Goal: Browse casually: Explore the website without a specific task or goal

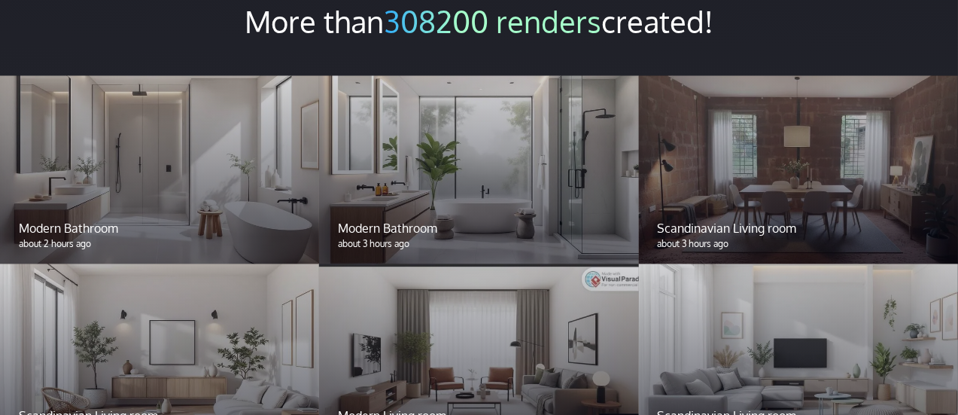
scroll to position [1204, 0]
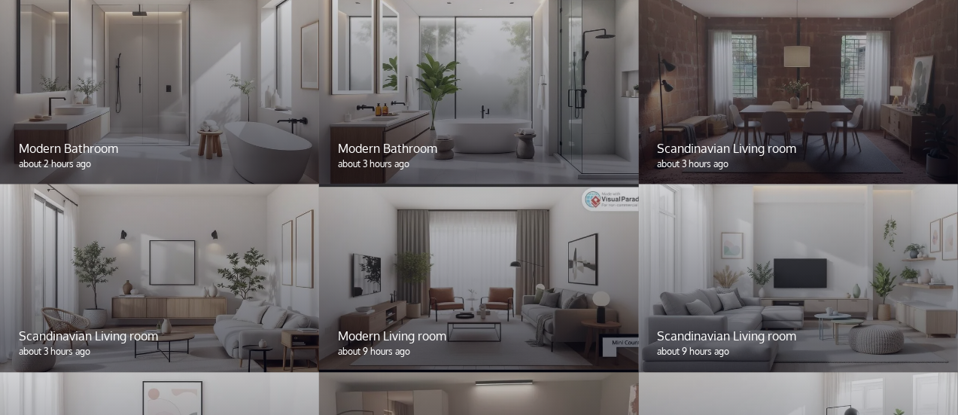
click at [173, 285] on div at bounding box center [159, 278] width 319 height 188
click at [65, 349] on p "about 3 hours ago" at bounding box center [159, 352] width 281 height 14
click at [150, 333] on p "Scandinavian Living room" at bounding box center [159, 336] width 281 height 18
click at [154, 309] on div at bounding box center [159, 278] width 319 height 188
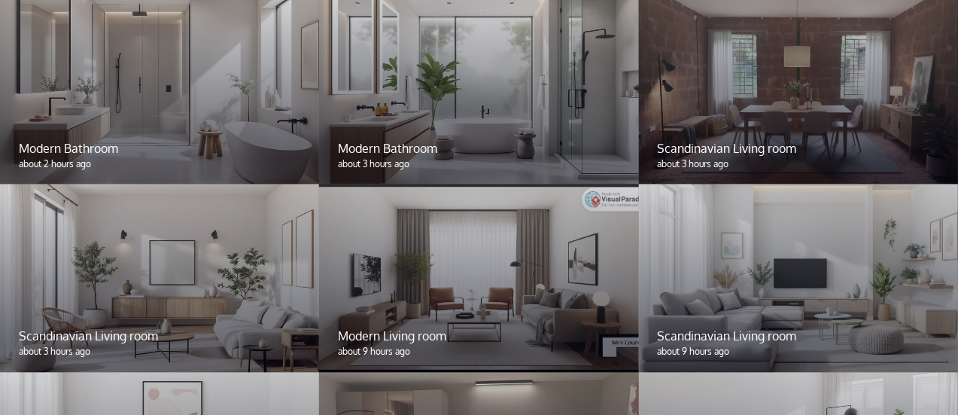
click at [154, 309] on div at bounding box center [159, 278] width 319 height 188
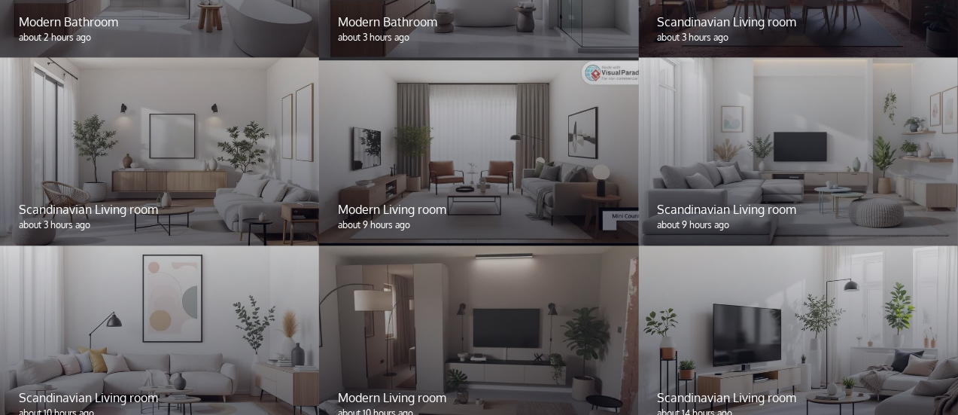
scroll to position [1429, 0]
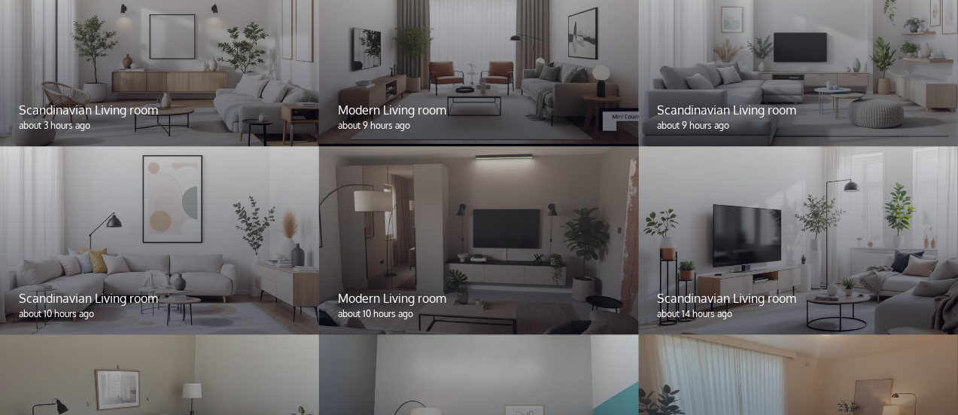
click at [434, 282] on div "Modern Living room about 10 hours ago" at bounding box center [478, 305] width 319 height 59
click at [387, 299] on p "Modern Living room" at bounding box center [478, 299] width 281 height 18
click at [384, 312] on p "about 10 hours ago" at bounding box center [478, 315] width 281 height 14
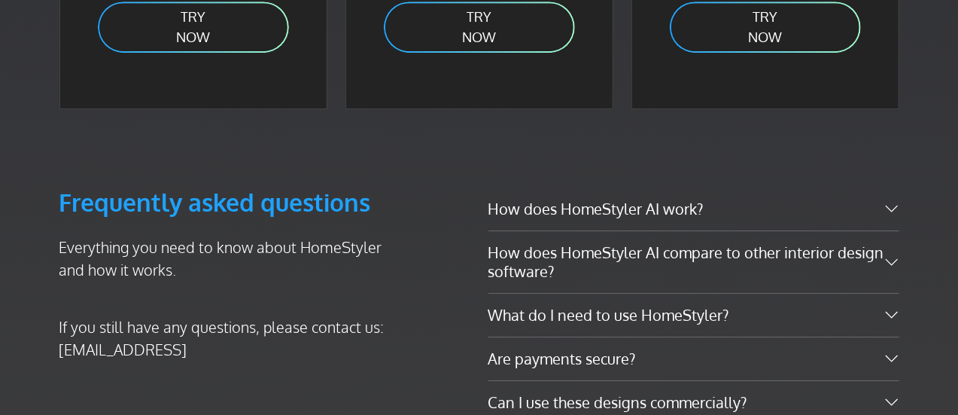
scroll to position [2408, 0]
